Goal: Find specific page/section: Find specific page/section

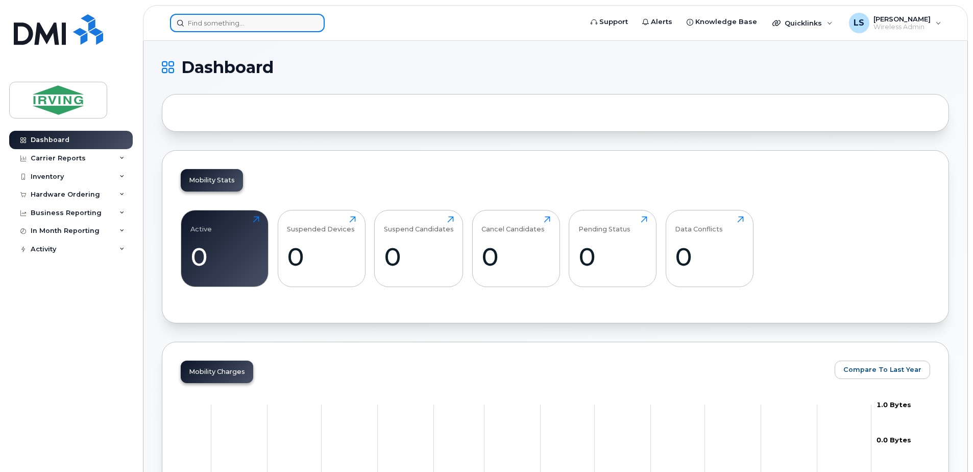
click at [274, 14] on input at bounding box center [247, 23] width 155 height 18
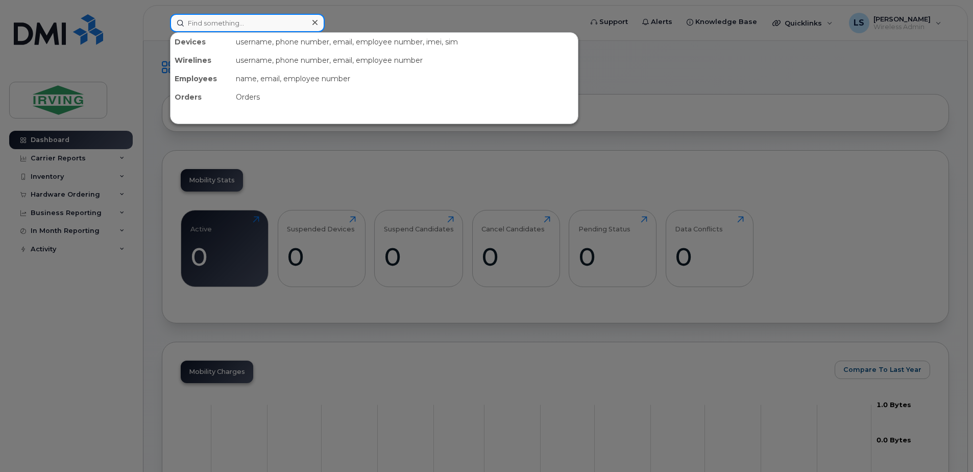
paste input "not active - cancel"
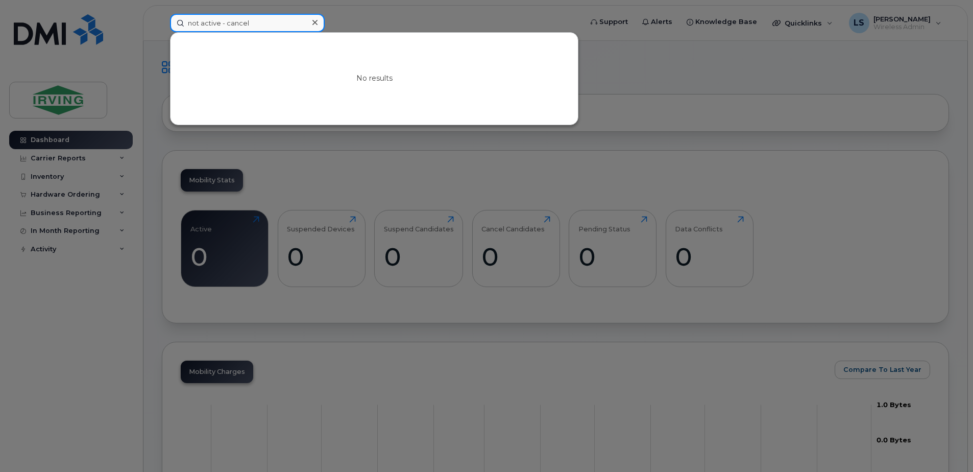
click at [276, 20] on input "not active - cancel" at bounding box center [247, 23] width 155 height 18
paste input "5068587474"
type input "5068587474"
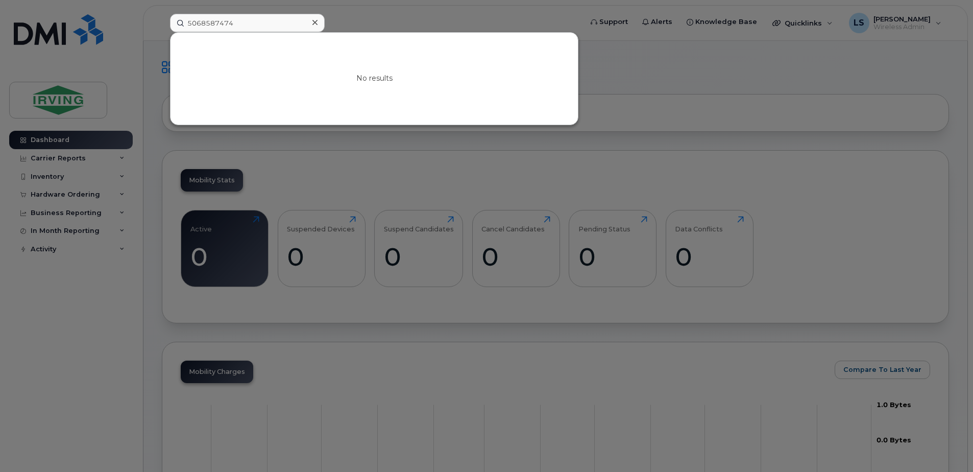
click at [381, 22] on div at bounding box center [486, 236] width 973 height 472
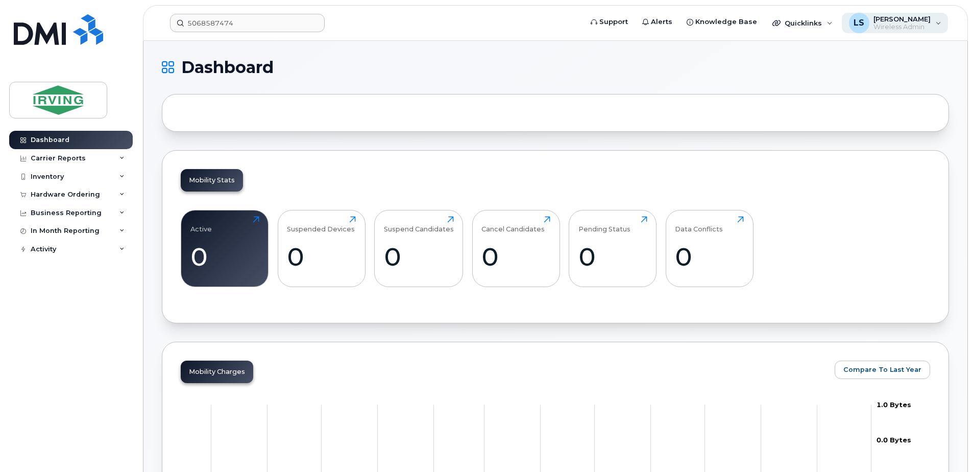
click at [937, 19] on div "LS Lisa Soucy Wireless Admin" at bounding box center [895, 23] width 107 height 20
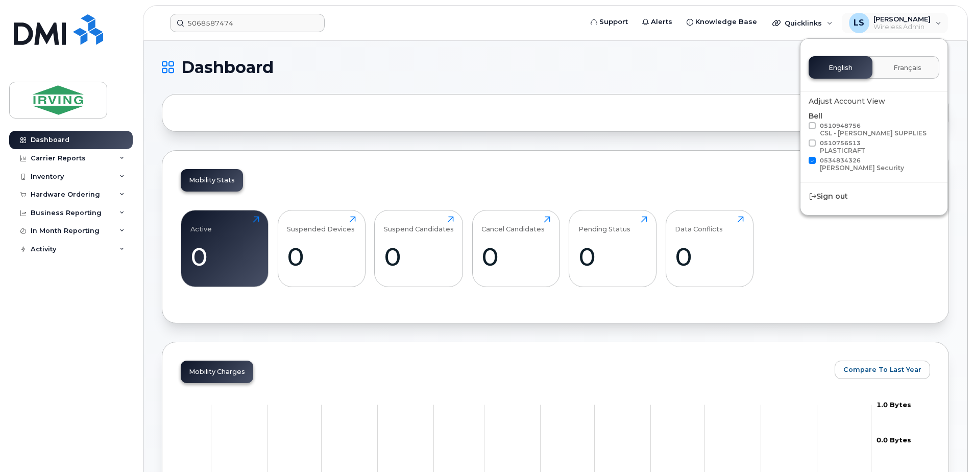
click at [845, 129] on span "0510948756 CSL - CHANDLER SUPPLIES" at bounding box center [873, 129] width 107 height 15
click at [801, 127] on input "0510948756 CSL - CHANDLER SUPPLIES" at bounding box center [798, 124] width 5 height 5
checkbox input "true"
click at [812, 141] on span at bounding box center [812, 142] width 7 height 7
click at [801, 141] on input "0510756513 PLASTICRAFT" at bounding box center [798, 141] width 5 height 5
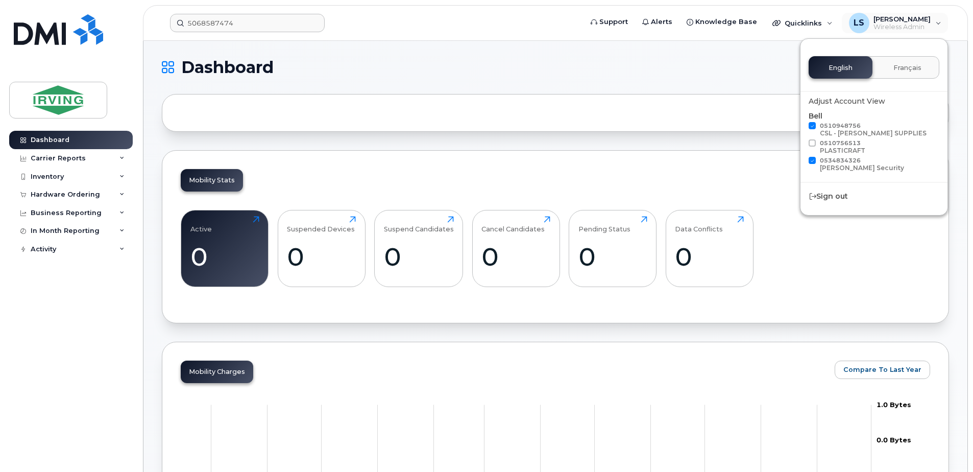
checkbox input "true"
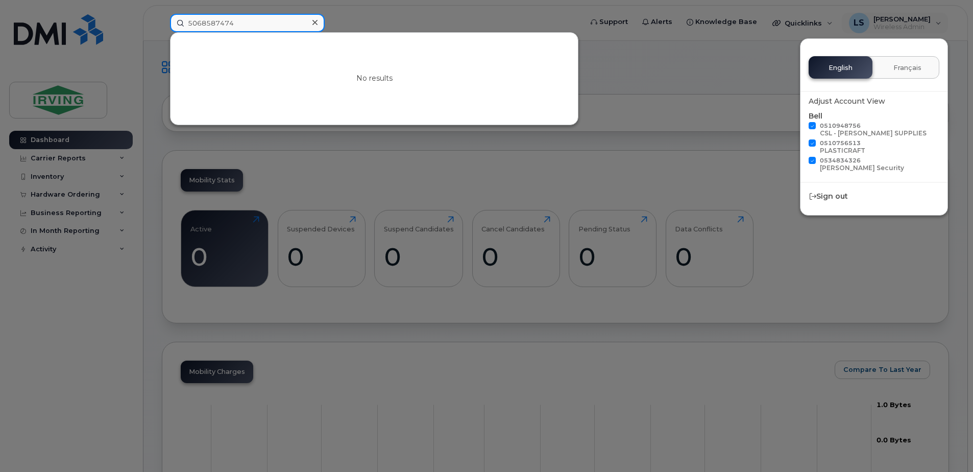
click at [259, 18] on input "5068587474" at bounding box center [247, 23] width 155 height 18
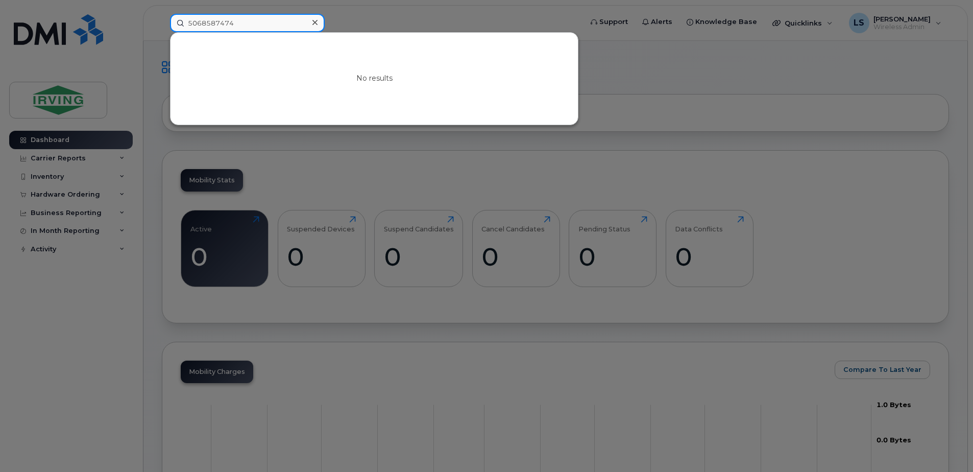
drag, startPoint x: 259, startPoint y: 18, endPoint x: 13, endPoint y: 31, distance: 246.9
click at [162, 31] on div "5068587474 No results" at bounding box center [373, 23] width 422 height 18
click at [368, 22] on div at bounding box center [486, 236] width 973 height 472
drag, startPoint x: 269, startPoint y: 27, endPoint x: 93, endPoint y: 19, distance: 176.3
click at [162, 19] on div "5068587474 No results" at bounding box center [373, 23] width 422 height 18
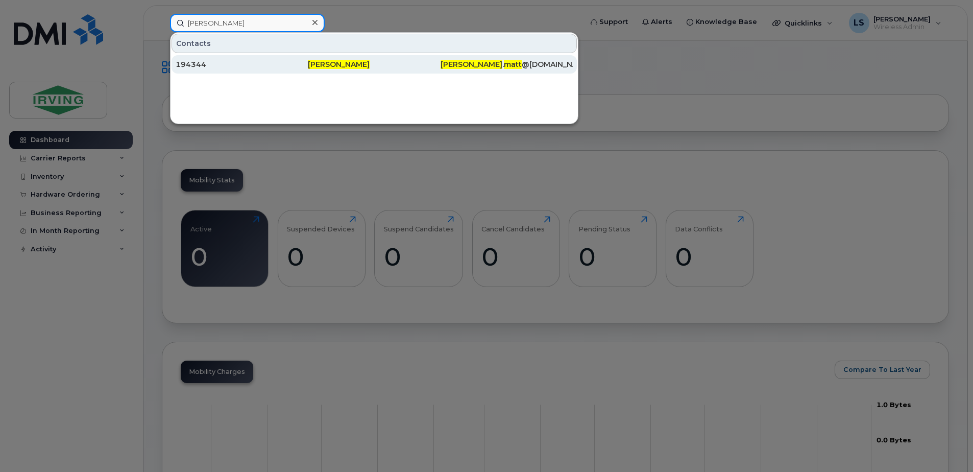
type input "matt bernard"
click at [327, 62] on span "Matt Bernard" at bounding box center [339, 64] width 62 height 9
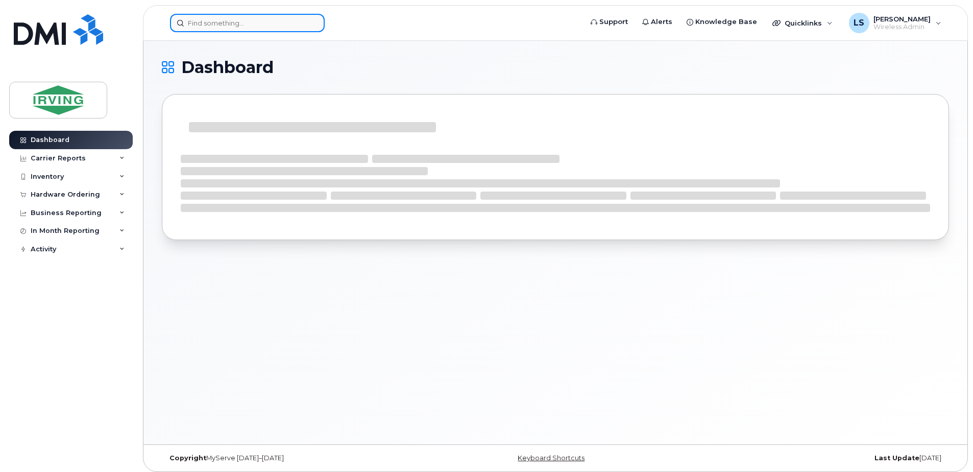
click at [273, 23] on input at bounding box center [247, 23] width 155 height 18
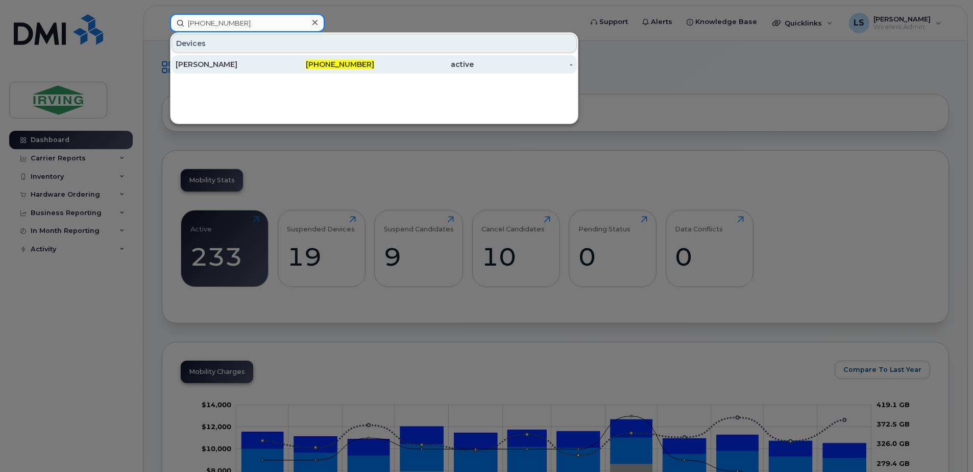
type input "[PHONE_NUMBER]"
click at [340, 62] on span "[PHONE_NUMBER]" at bounding box center [340, 64] width 68 height 9
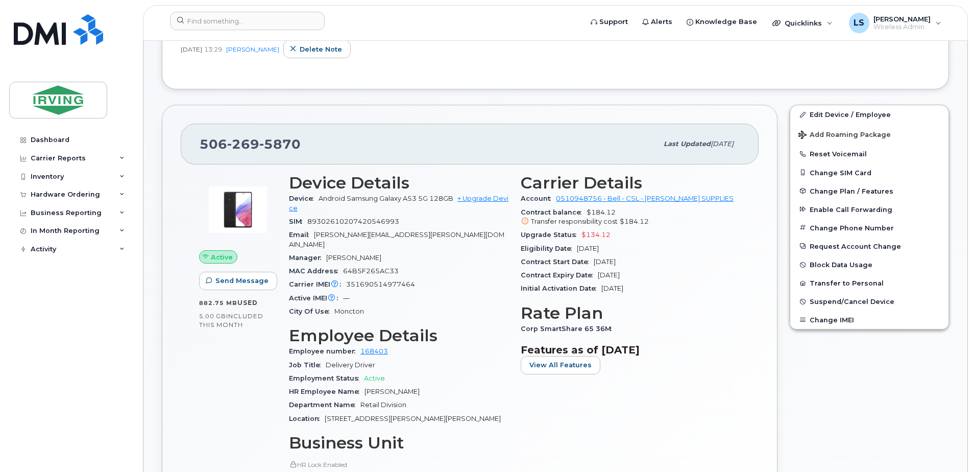
scroll to position [238, 0]
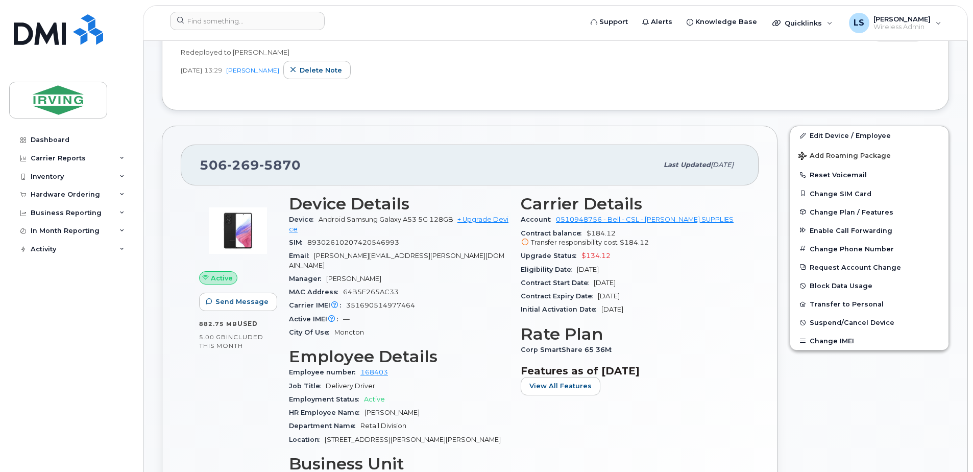
click at [408, 171] on div "506 269 5870" at bounding box center [429, 164] width 458 height 21
click at [328, 161] on div "506 269 5870" at bounding box center [429, 164] width 458 height 21
click at [299, 163] on div "506 269 5870" at bounding box center [429, 164] width 458 height 21
click at [323, 169] on div "506 269 5870" at bounding box center [429, 164] width 458 height 21
click at [492, 455] on h3 "Business Unit" at bounding box center [398, 463] width 219 height 18
